Goal: Information Seeking & Learning: Learn about a topic

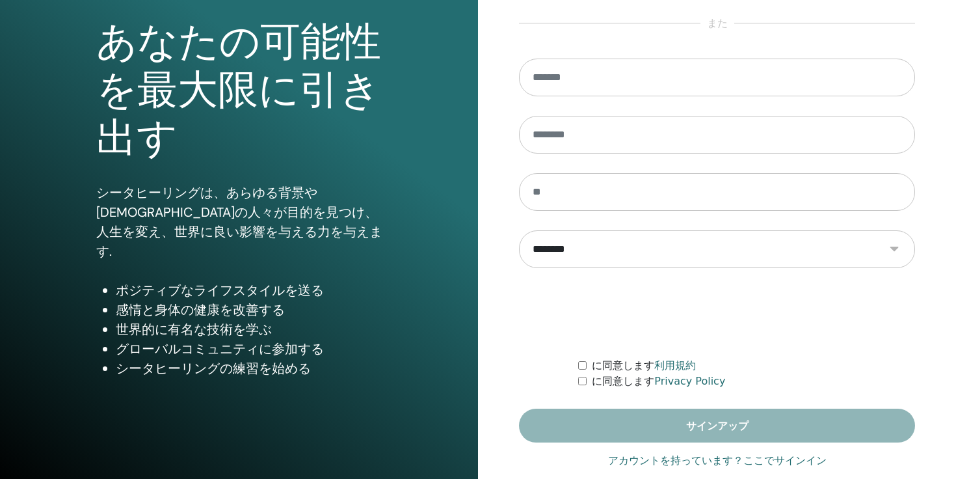
scroll to position [146, 0]
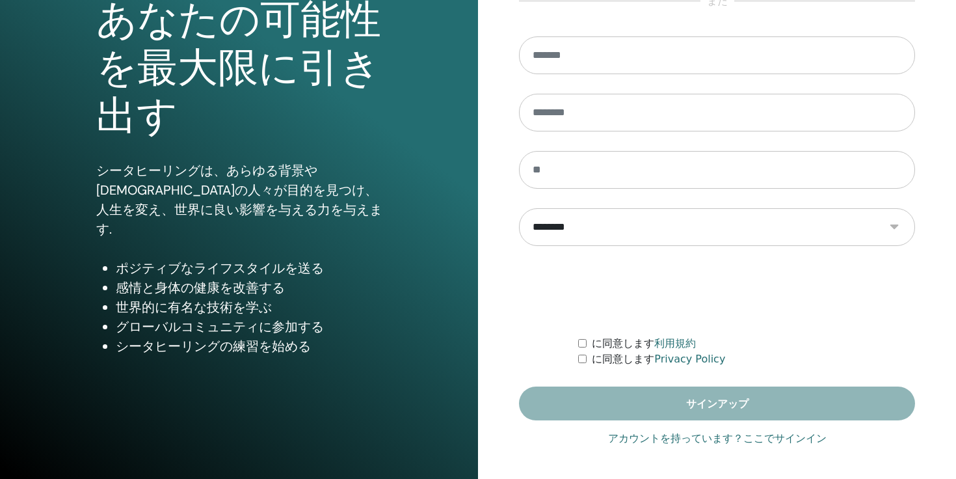
click at [670, 437] on link "アカウントを持っています？ここでサインイン" at bounding box center [717, 438] width 218 height 16
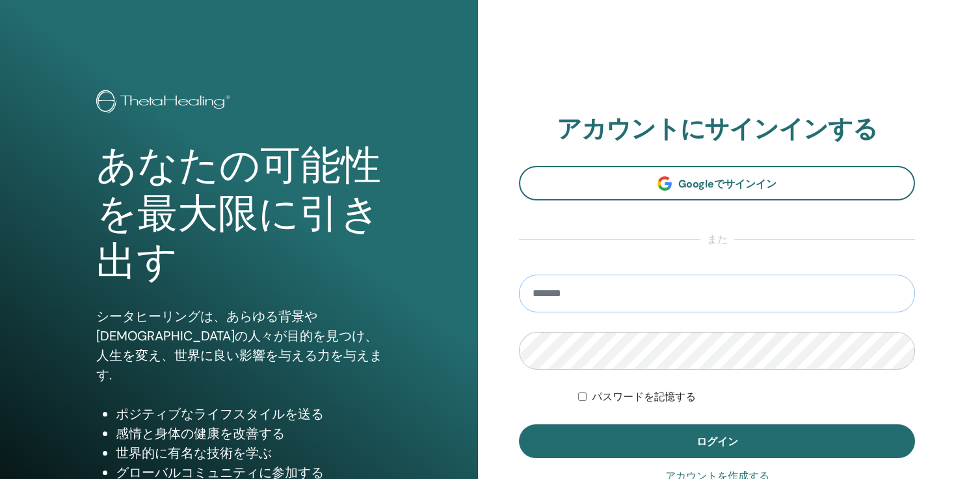
click at [701, 294] on input "email" at bounding box center [717, 293] width 396 height 38
type input "**********"
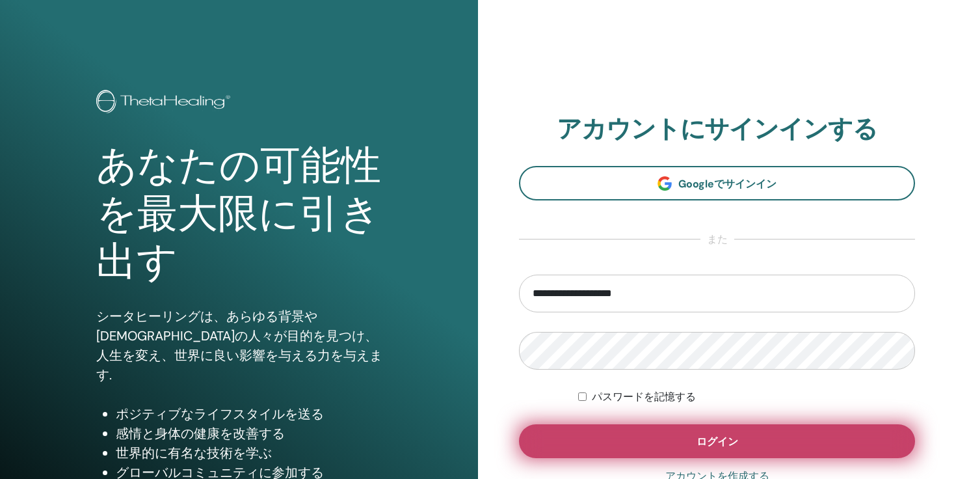
click at [625, 436] on button "ログイン" at bounding box center [717, 441] width 396 height 34
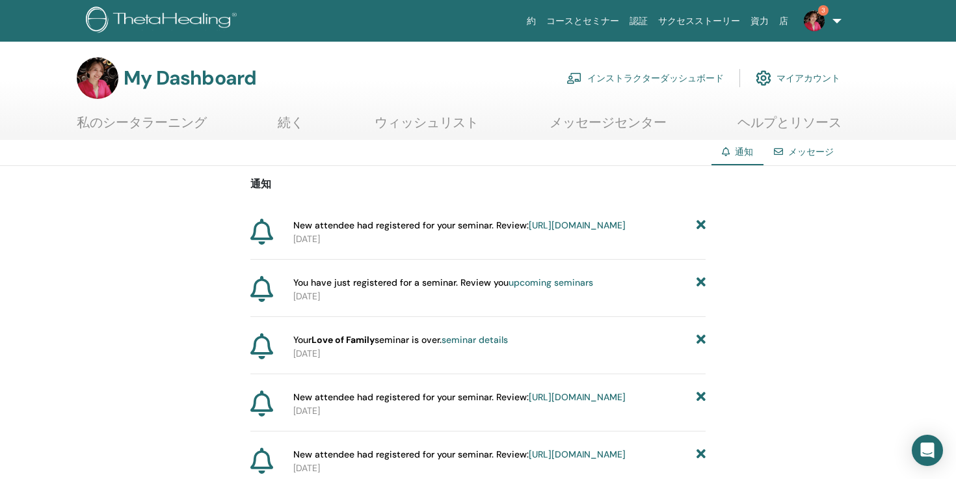
click at [116, 120] on link "私のシータラーニング" at bounding box center [142, 126] width 130 height 25
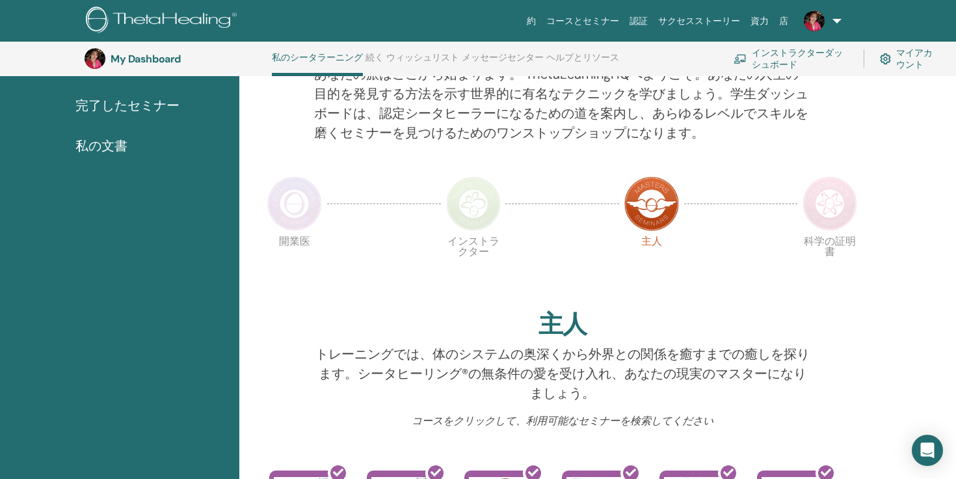
scroll to position [20, 0]
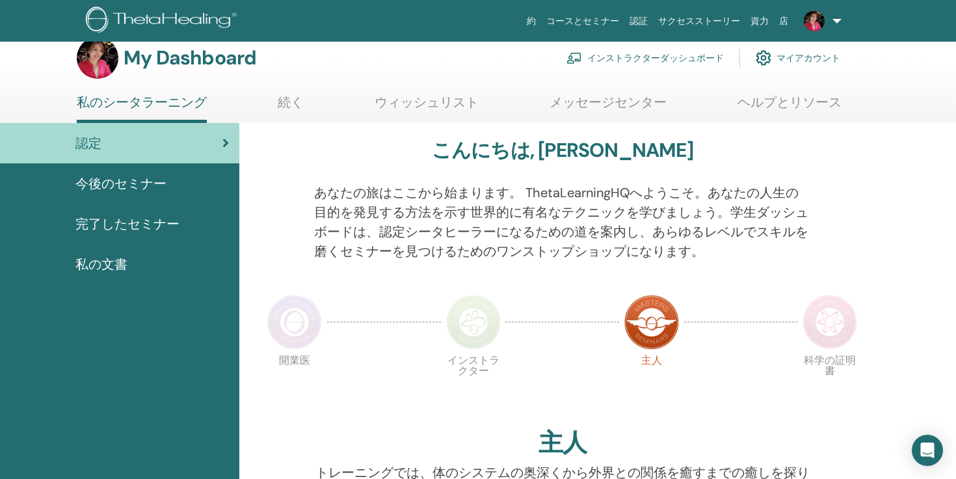
click at [157, 232] on span "完了したセミナー" at bounding box center [127, 224] width 104 height 20
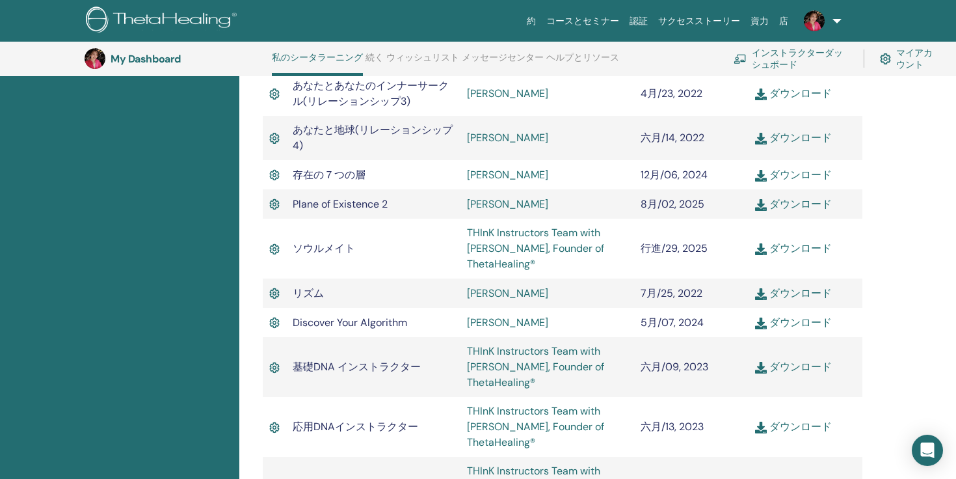
scroll to position [996, 0]
click at [507, 299] on link "Katsumi Ifuku" at bounding box center [507, 294] width 81 height 14
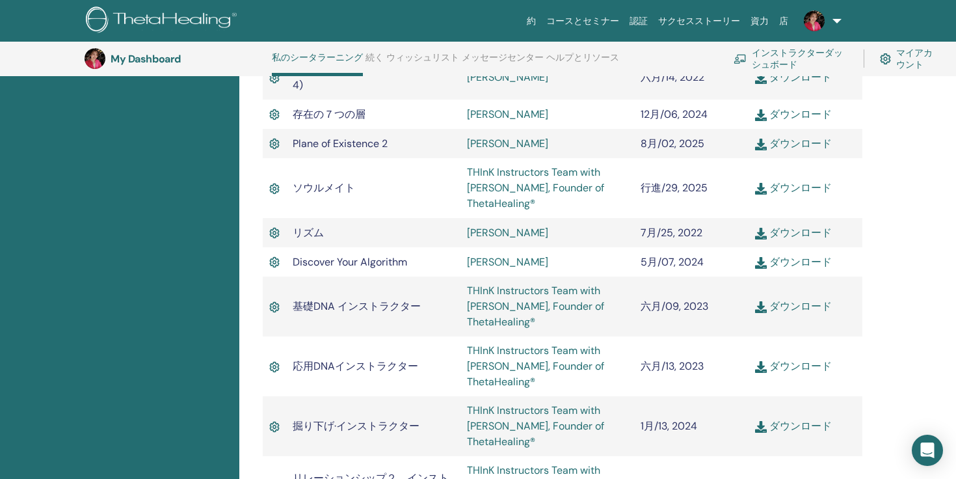
scroll to position [698, 0]
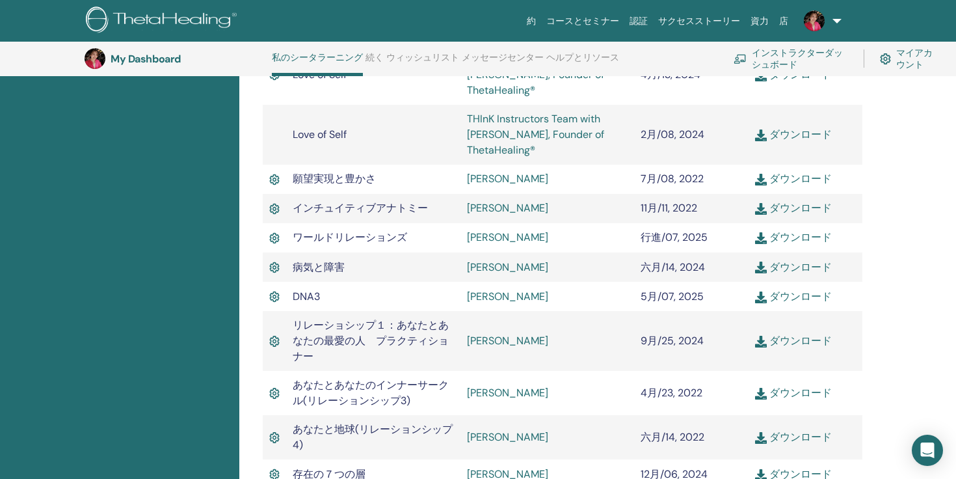
click at [518, 208] on link "Yuki Yamashiro" at bounding box center [507, 208] width 81 height 14
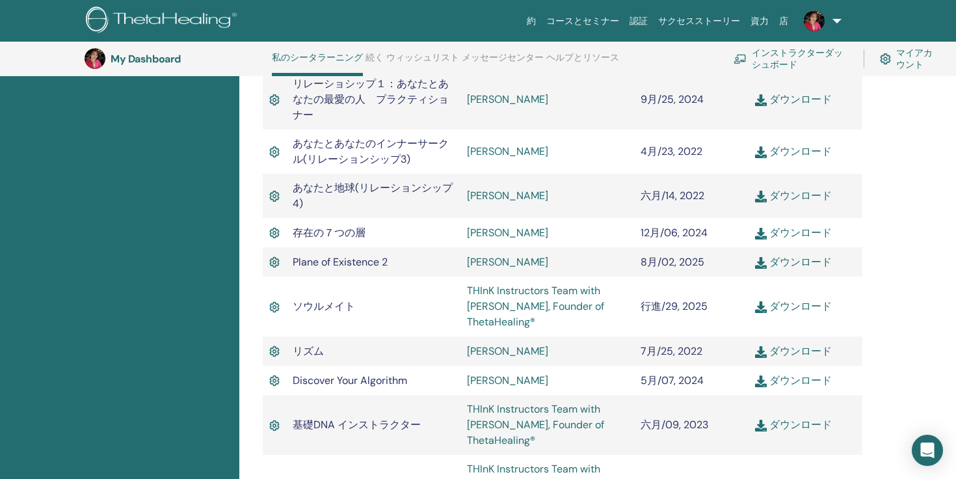
scroll to position [969, 0]
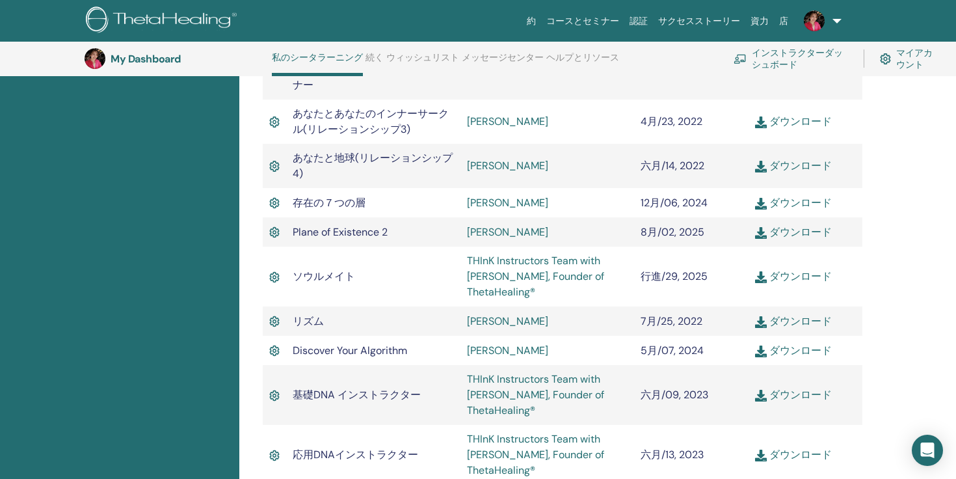
click at [499, 236] on link "Ayako Nakayama" at bounding box center [507, 232] width 81 height 14
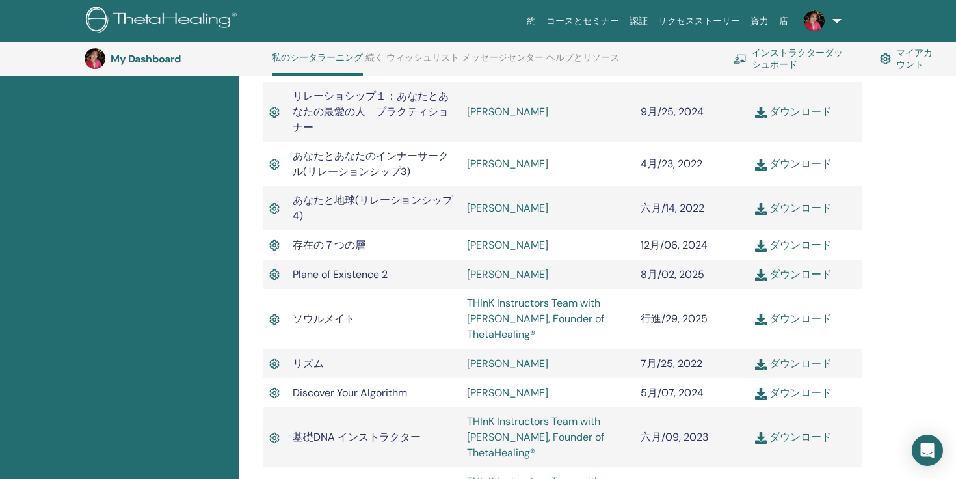
scroll to position [925, 0]
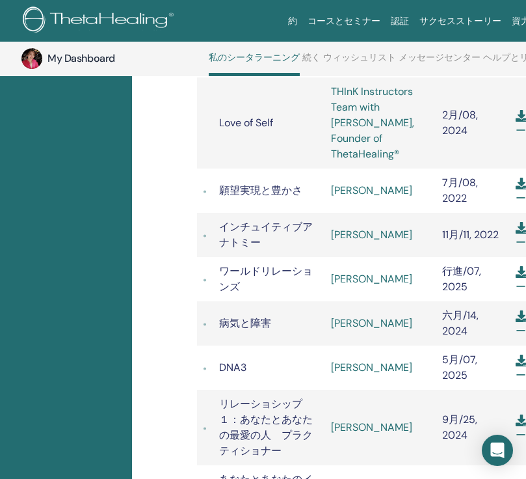
scroll to position [653, 63]
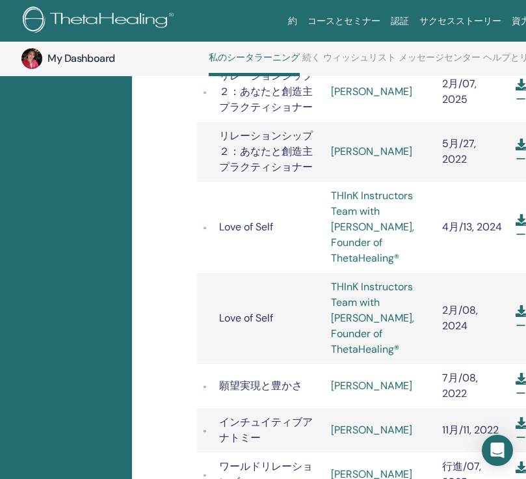
click at [371, 378] on link "[PERSON_NAME]" at bounding box center [371, 385] width 81 height 14
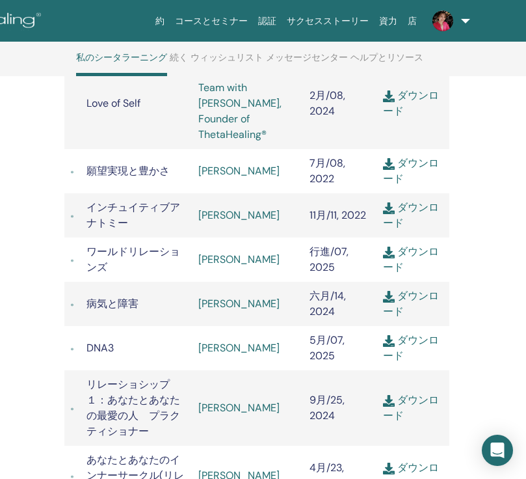
scroll to position [930, 196]
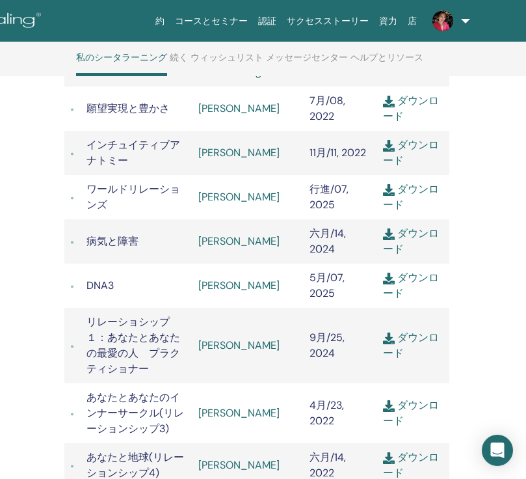
click at [249, 338] on link "Ayako Nakayama" at bounding box center [238, 345] width 81 height 14
click at [209, 65] on link "ウィッシュリスト" at bounding box center [227, 62] width 73 height 21
click at [210, 58] on link "ウィッシュリスト" at bounding box center [227, 62] width 73 height 21
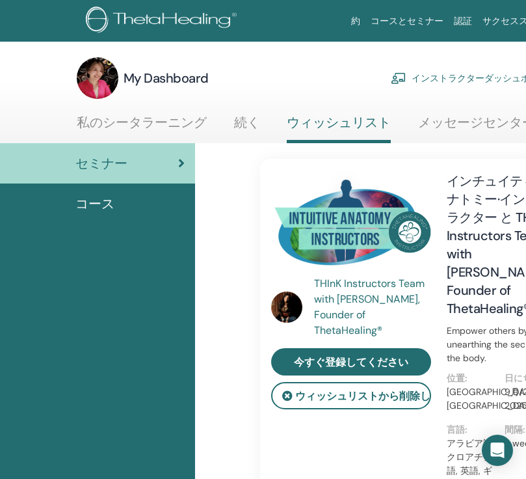
click at [161, 124] on link "私のシータラーニング" at bounding box center [142, 126] width 130 height 25
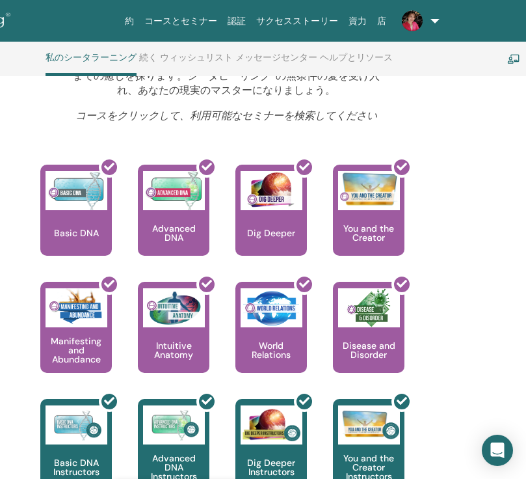
scroll to position [144, 226]
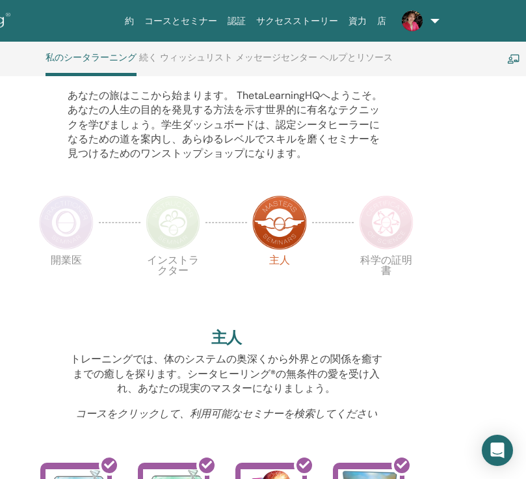
click at [388, 218] on img at bounding box center [386, 222] width 55 height 55
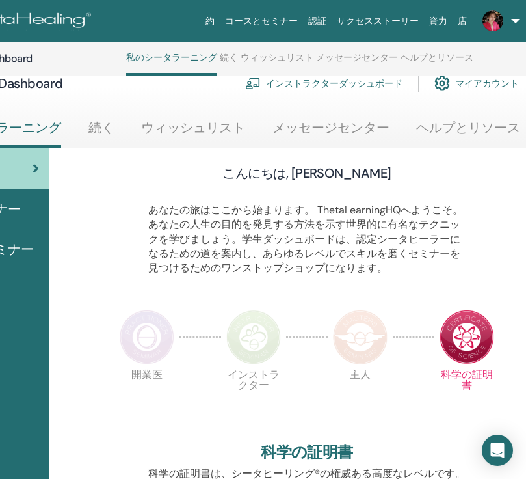
scroll to position [3, 146]
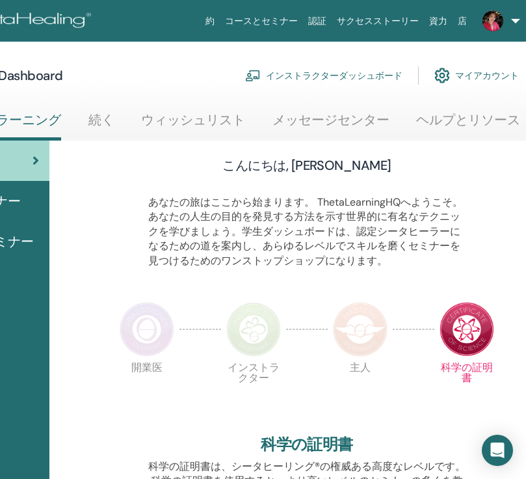
click at [363, 328] on img at bounding box center [360, 329] width 55 height 55
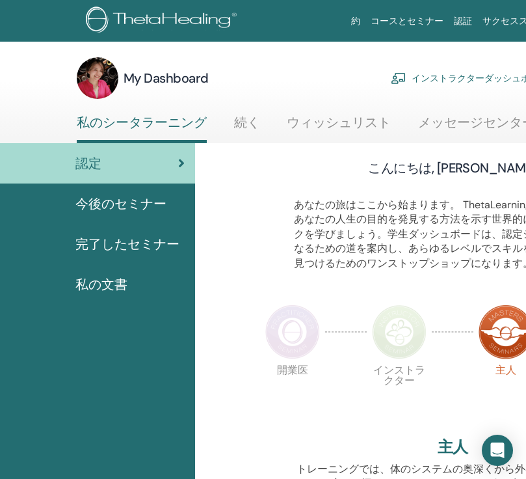
click at [137, 201] on span "今後のセミナー" at bounding box center [120, 204] width 91 height 20
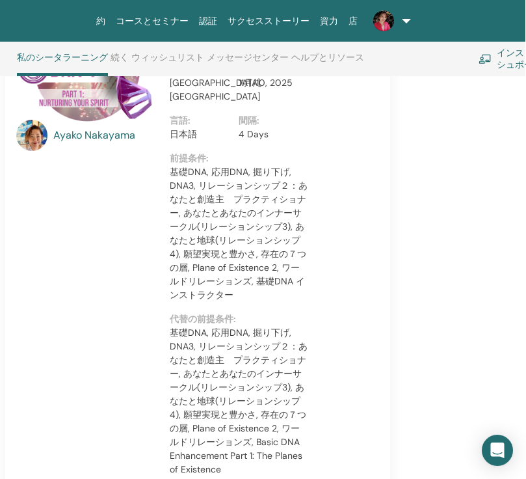
scroll to position [1505, 255]
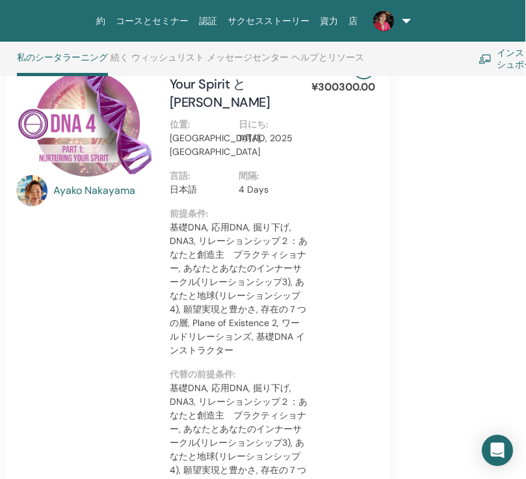
click at [72, 183] on div "[PERSON_NAME]" at bounding box center [104, 191] width 103 height 16
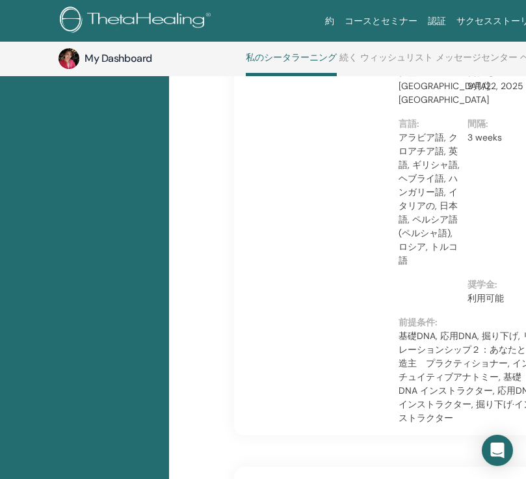
scroll to position [1162, 26]
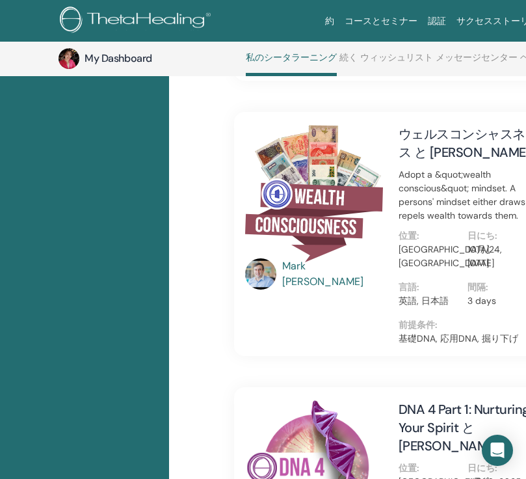
click at [262, 258] on img at bounding box center [260, 273] width 31 height 31
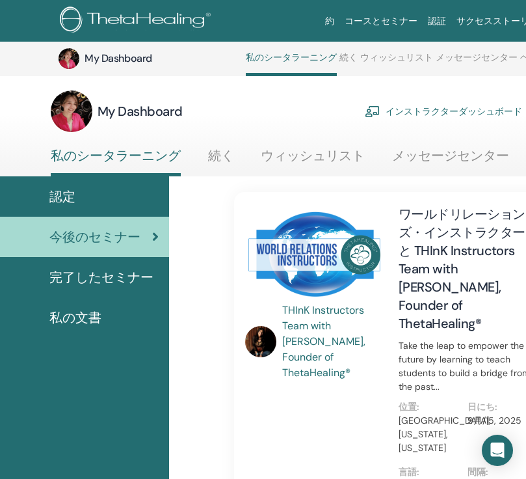
scroll to position [0, 26]
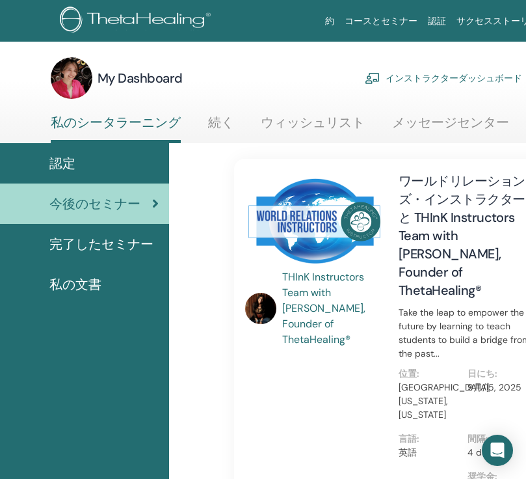
click at [132, 168] on div "認定" at bounding box center [71, 163] width 174 height 20
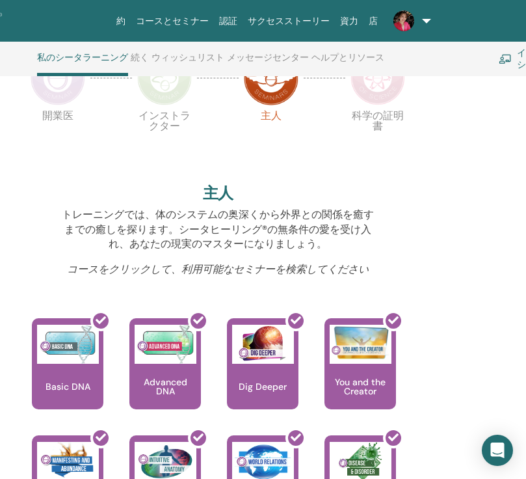
scroll to position [242, 235]
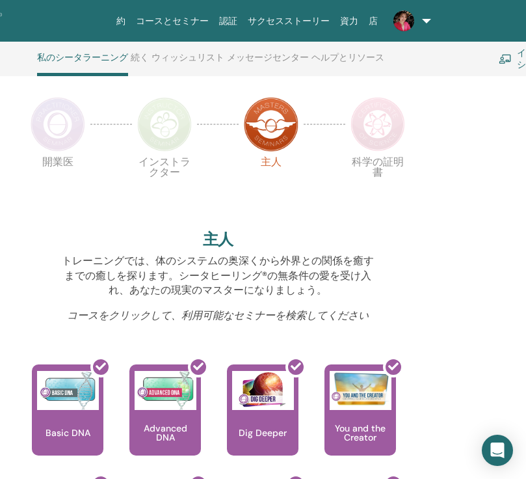
click at [371, 133] on img at bounding box center [377, 124] width 55 height 55
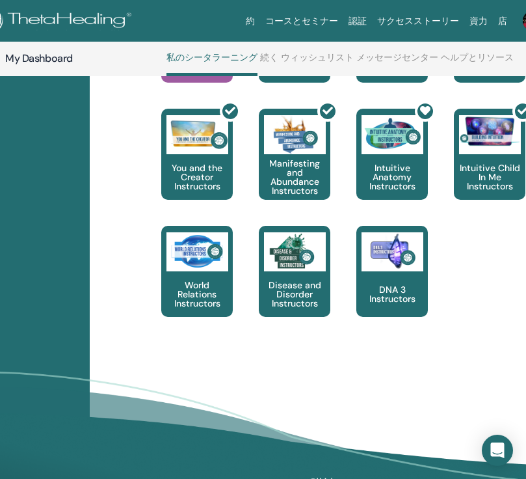
scroll to position [868, 105]
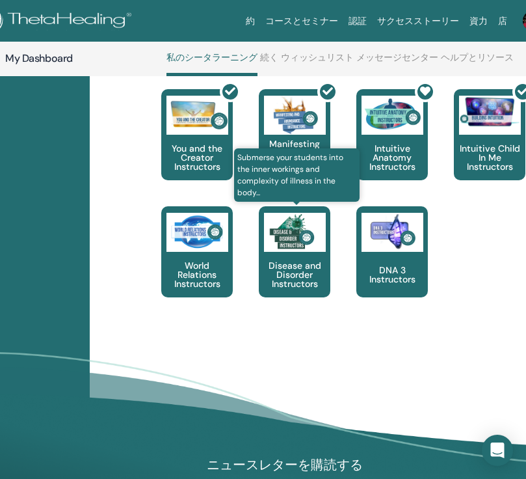
click at [324, 213] on img at bounding box center [295, 232] width 62 height 39
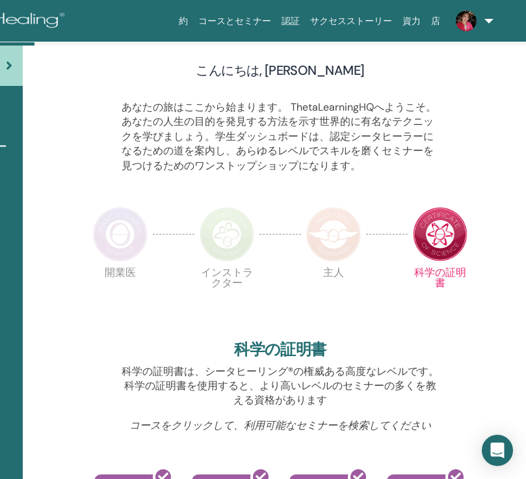
scroll to position [0, 172]
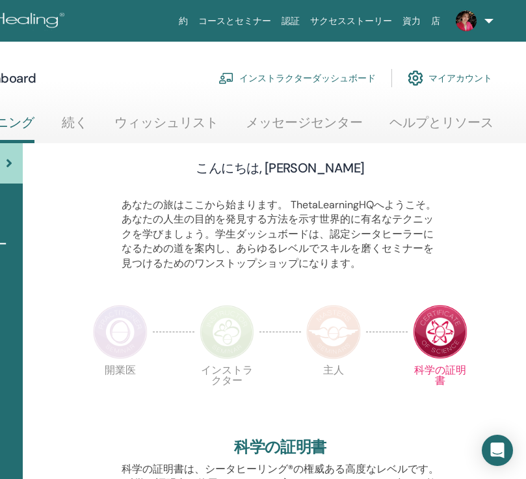
click at [191, 131] on link "ウィッシュリスト" at bounding box center [166, 126] width 104 height 25
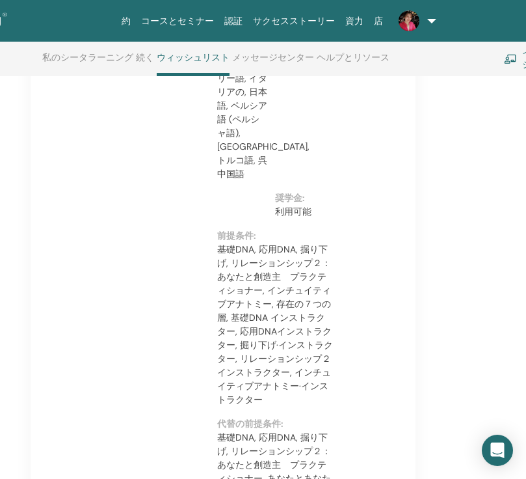
scroll to position [1653, 230]
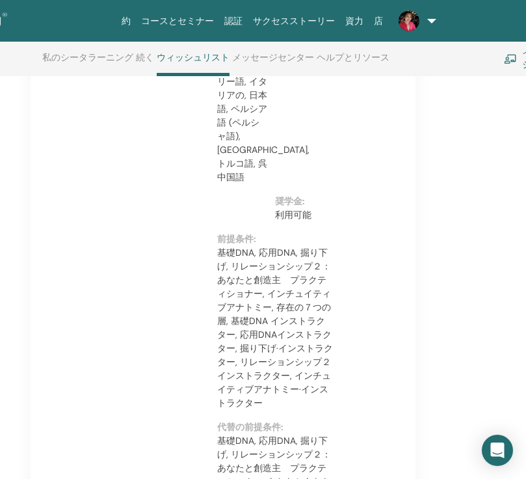
click at [191, 47] on button "ウィッシュリストに保存します" at bounding box center [122, 33] width 160 height 27
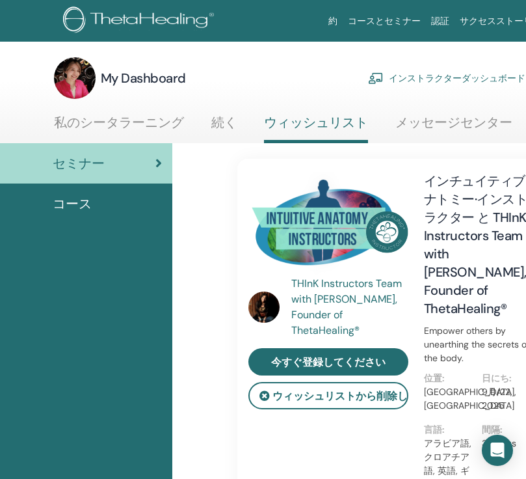
scroll to position [0, 0]
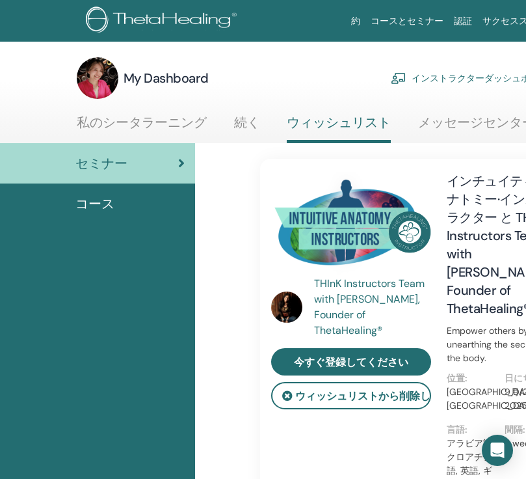
click at [138, 202] on div "コース" at bounding box center [97, 204] width 174 height 20
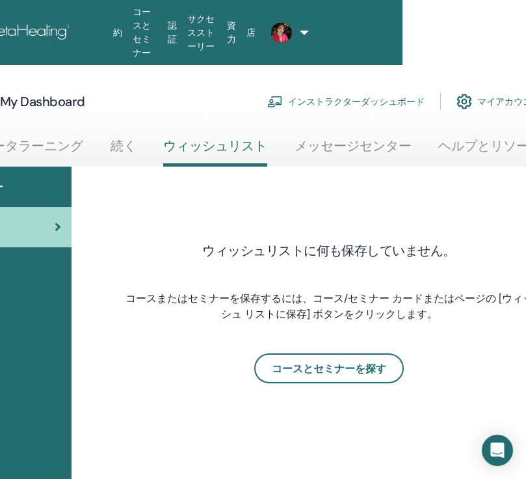
scroll to position [0, 123]
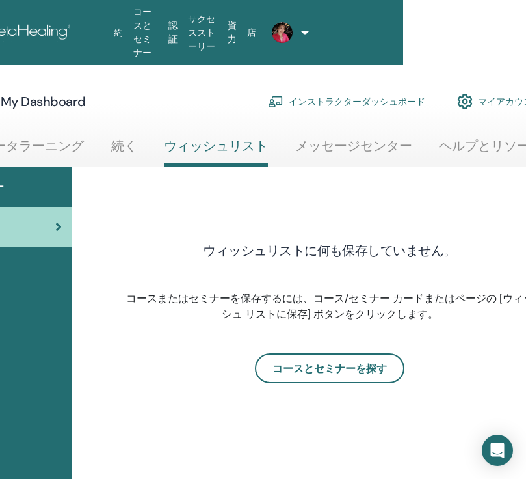
click at [132, 147] on link "続く" at bounding box center [124, 150] width 26 height 25
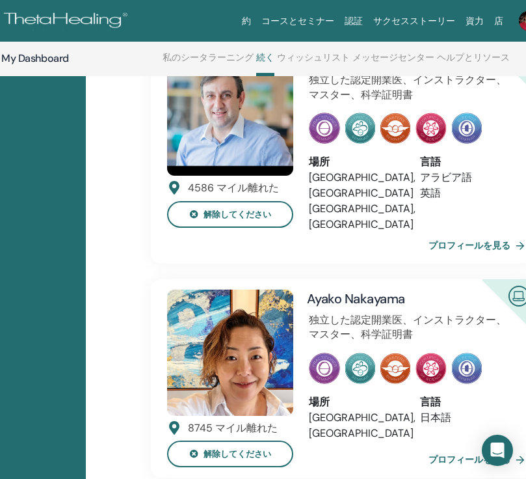
scroll to position [426, 110]
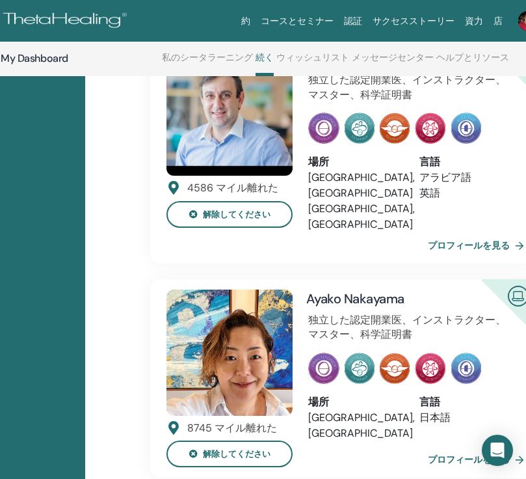
click at [272, 296] on img at bounding box center [229, 352] width 126 height 126
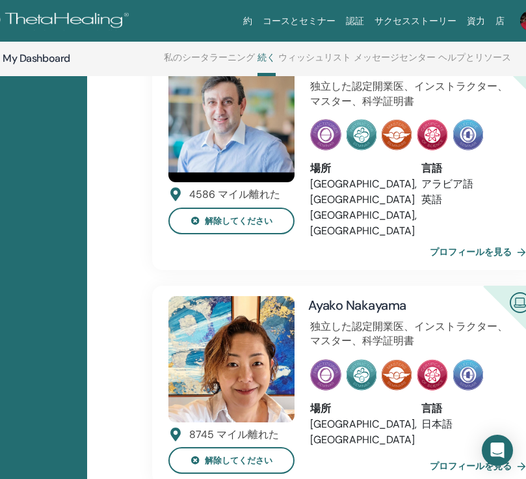
scroll to position [426, 110]
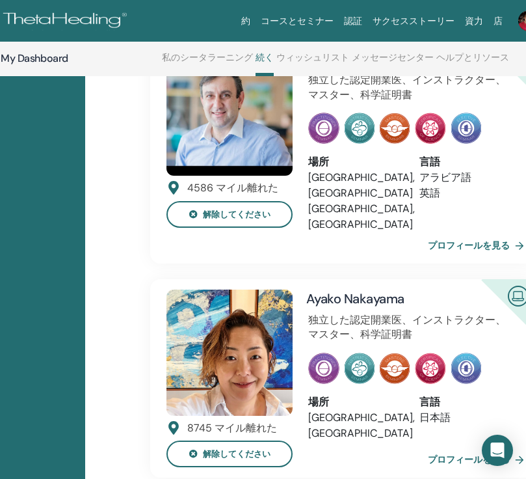
click at [264, 126] on img at bounding box center [229, 112] width 126 height 126
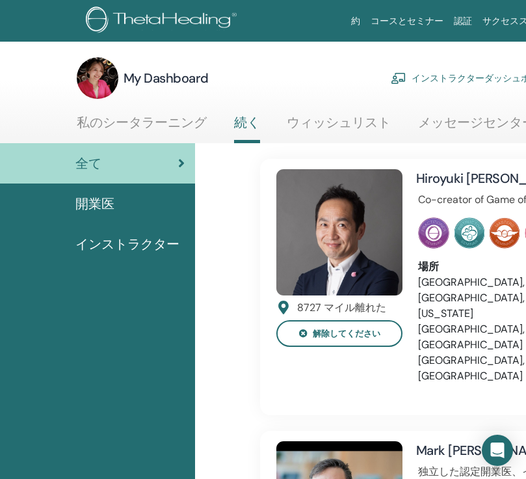
click at [390, 259] on img at bounding box center [339, 232] width 126 height 126
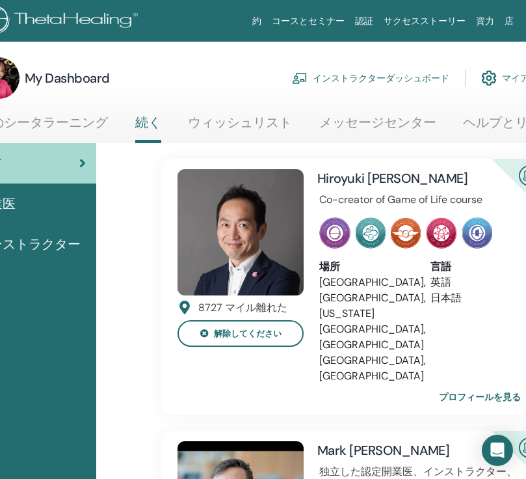
scroll to position [0, 136]
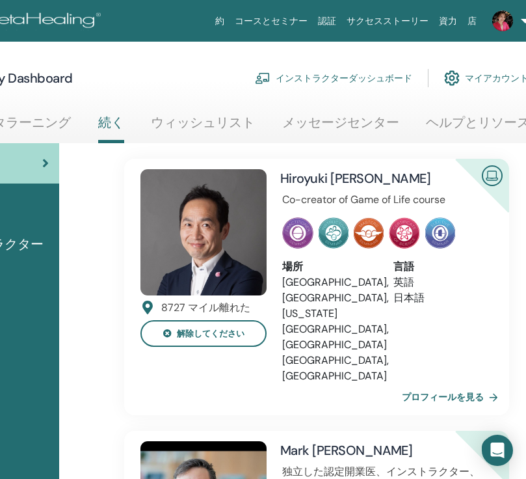
click at [496, 172] on img at bounding box center [492, 174] width 31 height 29
click at [440, 384] on link "プロフィールを見る" at bounding box center [452, 397] width 101 height 26
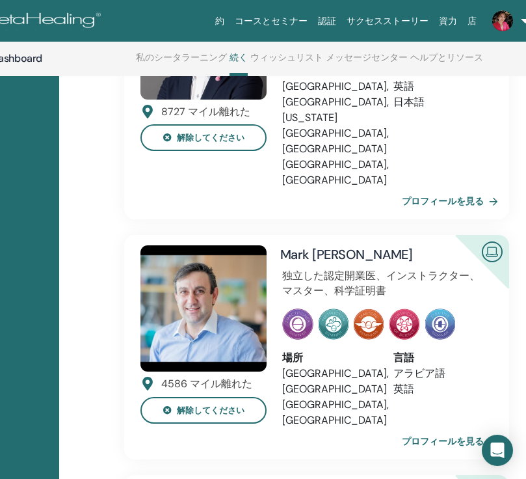
scroll to position [269, 136]
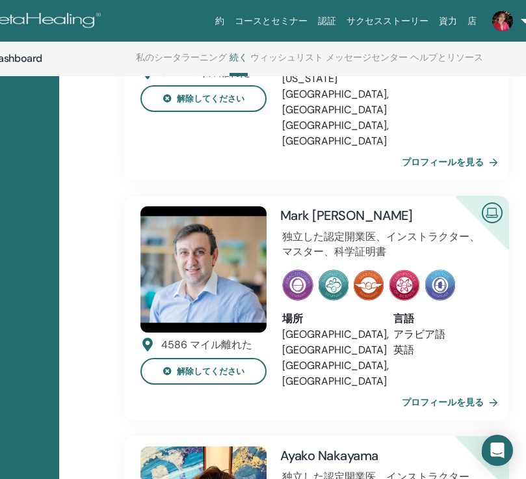
click at [445, 389] on link "プロフィールを見る" at bounding box center [452, 402] width 101 height 26
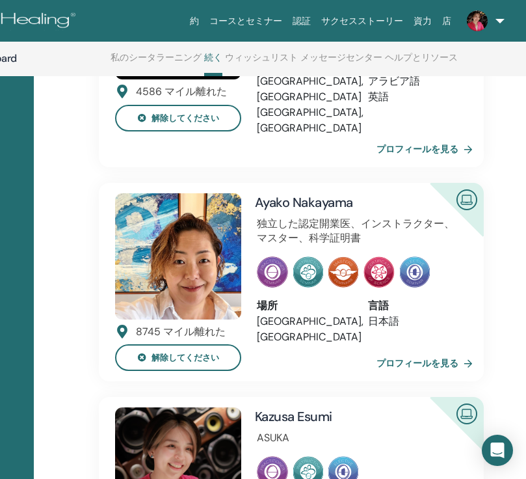
scroll to position [533, 161]
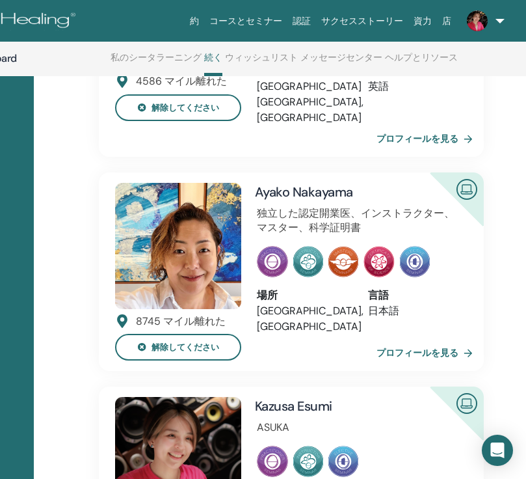
click at [417, 339] on link "プロフィールを見る" at bounding box center [426, 352] width 101 height 26
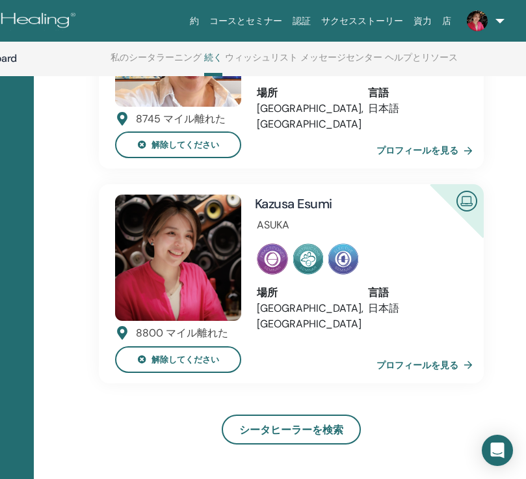
scroll to position [821, 161]
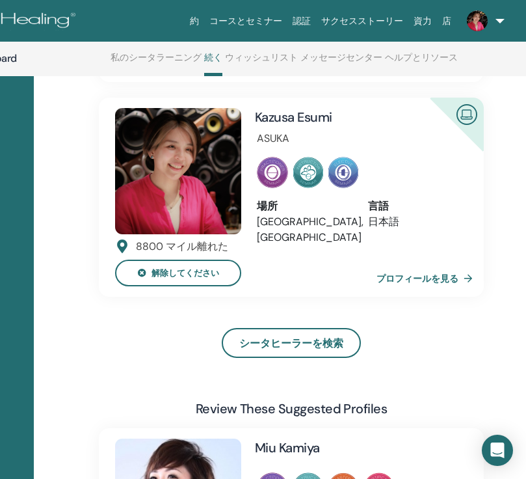
click at [426, 265] on link "プロフィールを見る" at bounding box center [426, 278] width 101 height 26
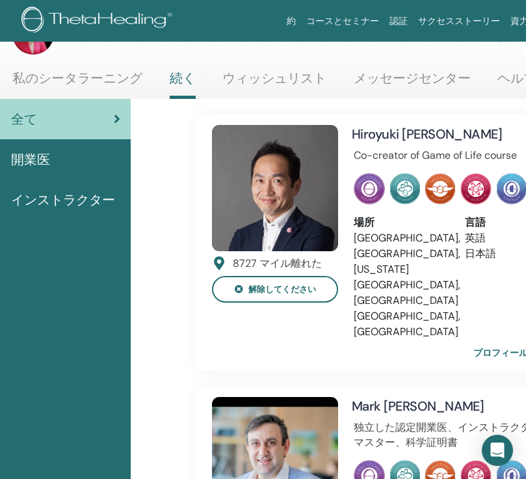
scroll to position [44, 54]
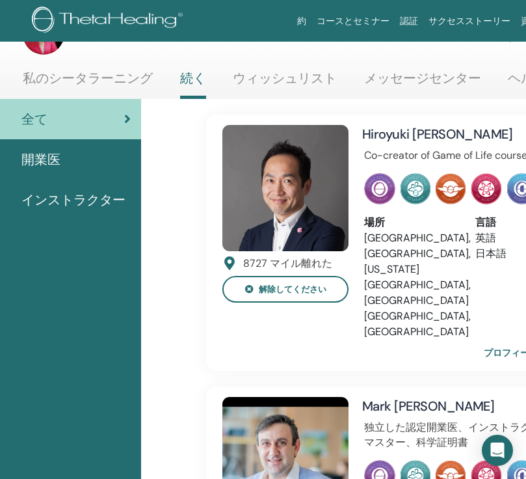
click at [102, 79] on link "私のシータラーニング" at bounding box center [88, 82] width 130 height 25
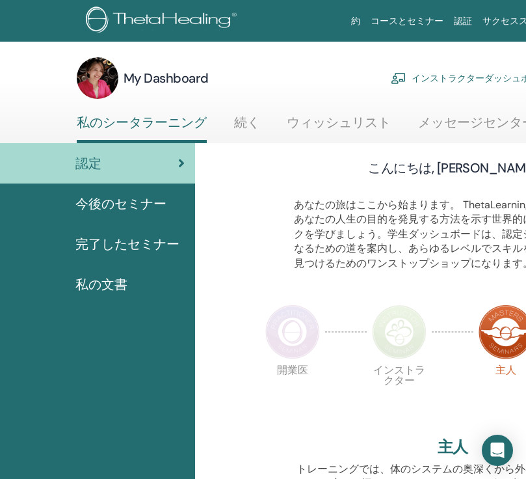
click at [133, 240] on span "完了したセミナー" at bounding box center [127, 244] width 104 height 20
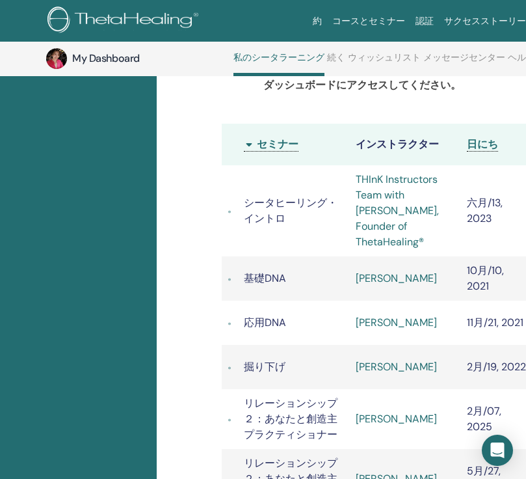
scroll to position [326, 62]
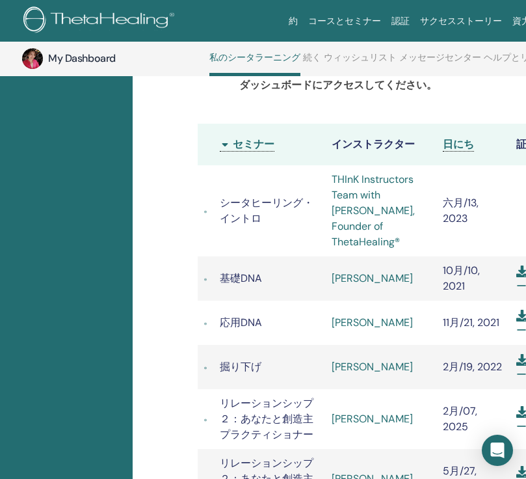
click at [377, 271] on link "[PERSON_NAME]" at bounding box center [372, 278] width 81 height 14
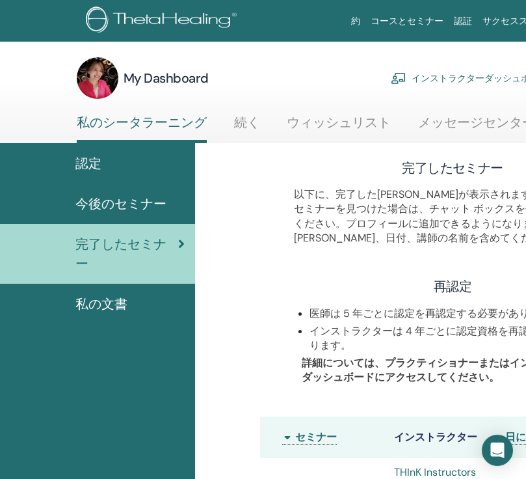
click at [96, 78] on img at bounding box center [98, 78] width 42 height 42
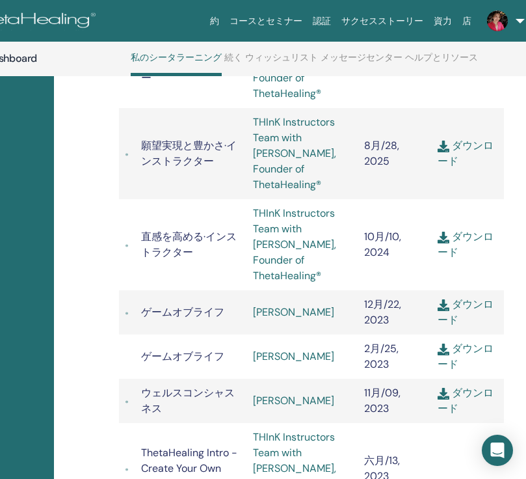
scroll to position [1943, 141]
